Goal: Information Seeking & Learning: Learn about a topic

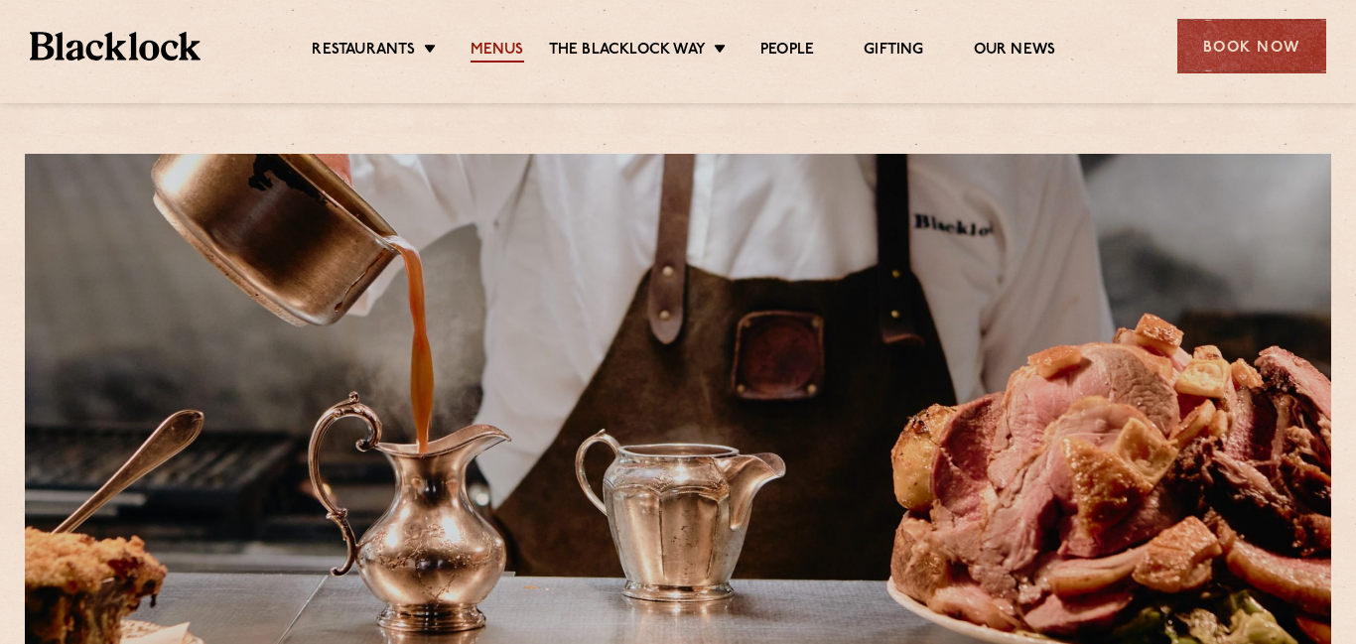
click at [489, 51] on link "Menus" at bounding box center [497, 52] width 54 height 22
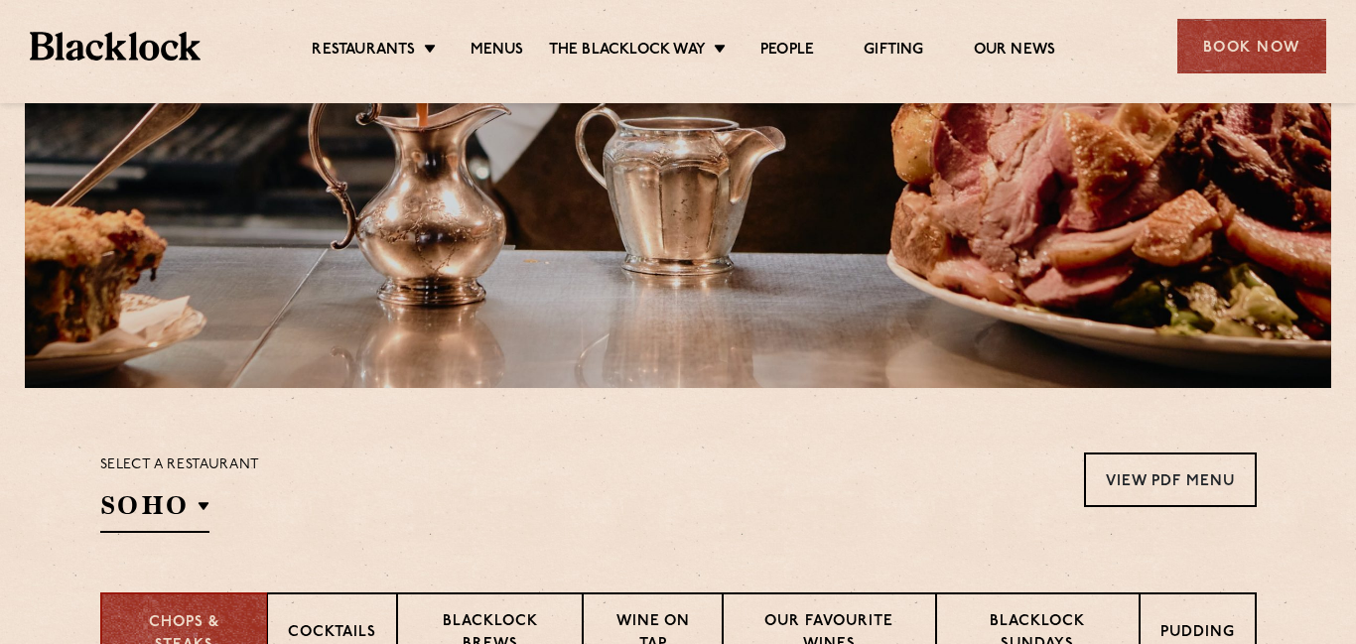
scroll to position [437, 0]
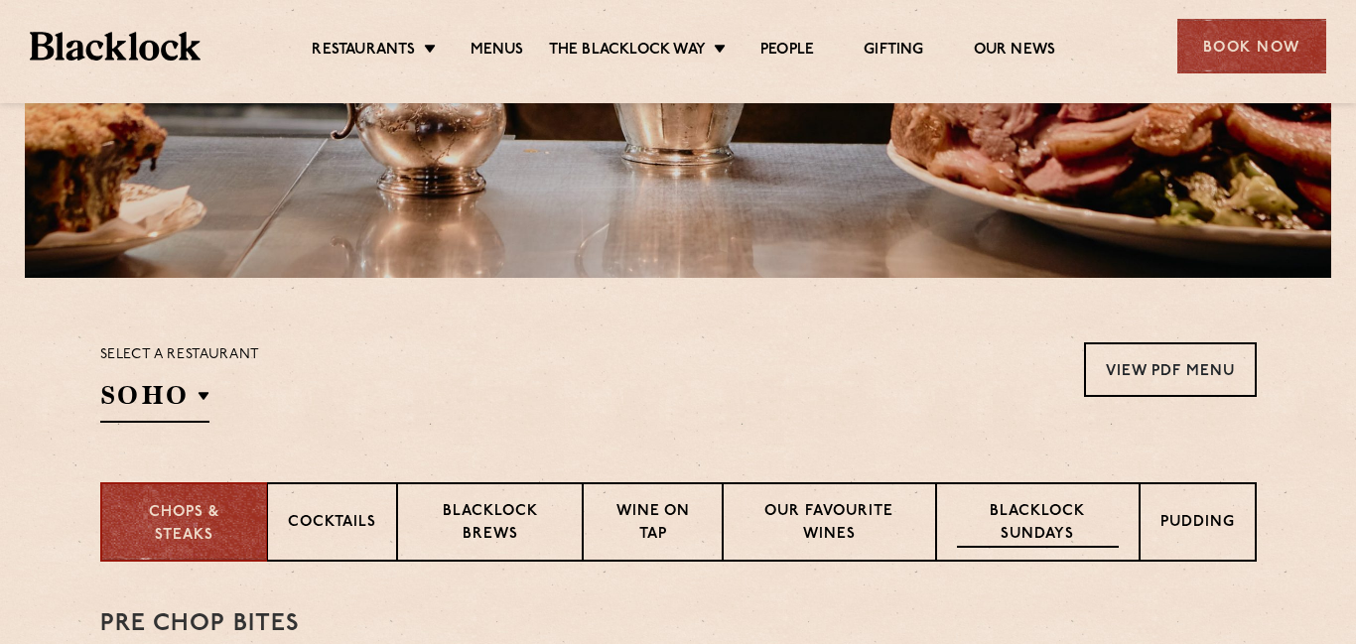
click at [1055, 517] on p "Blacklock Sundays" at bounding box center [1037, 524] width 161 height 47
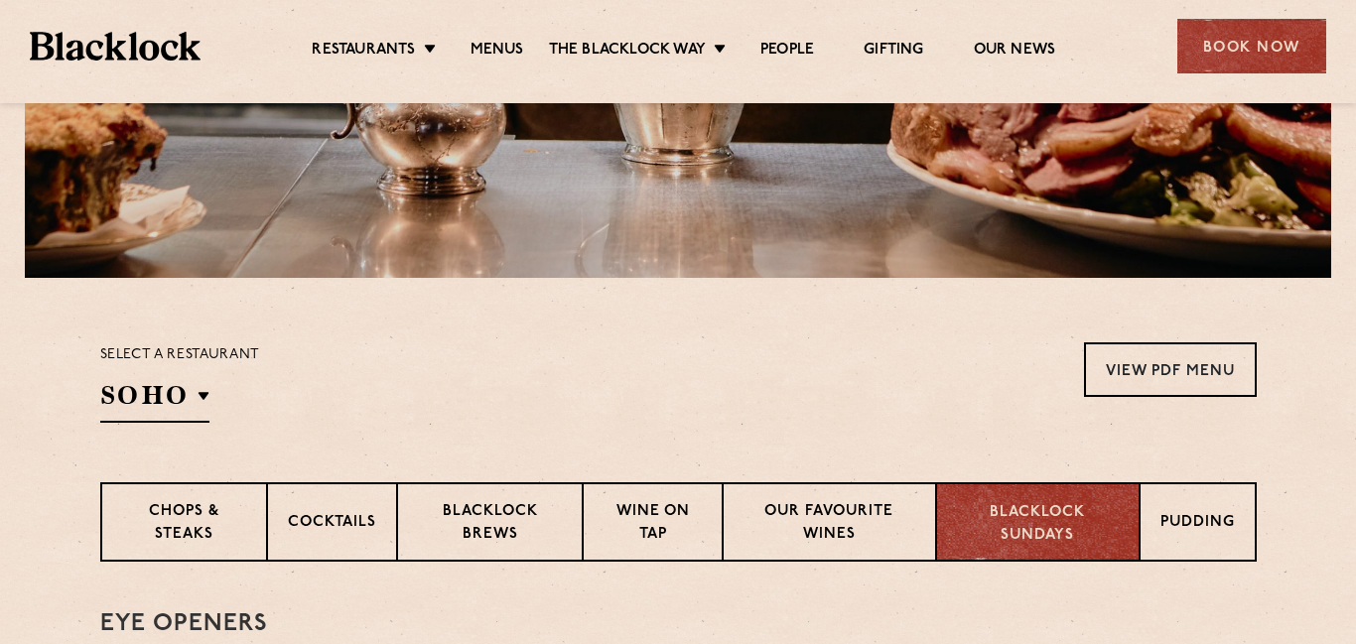
click at [1055, 517] on p "Blacklock Sundays" at bounding box center [1037, 524] width 161 height 45
